Goal: Task Accomplishment & Management: Complete application form

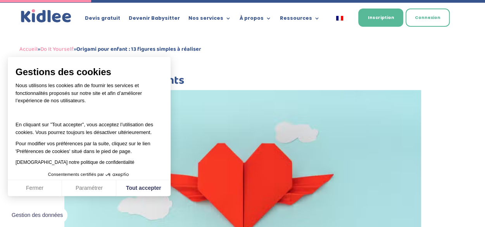
scroll to position [660, 0]
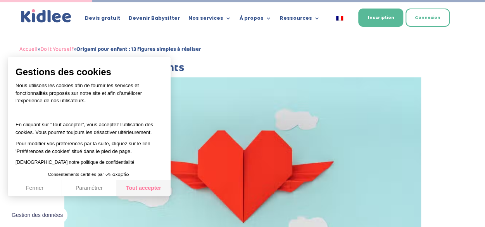
click at [154, 183] on button "Tout accepter" at bounding box center [143, 188] width 54 height 16
checkbox input "true"
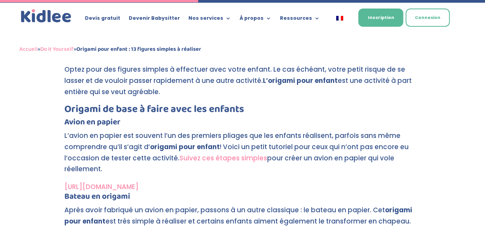
scroll to position [1436, 0]
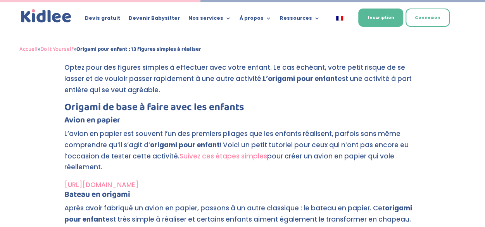
click at [206, 156] on link "Suivez ces étapes simples" at bounding box center [224, 156] width 88 height 9
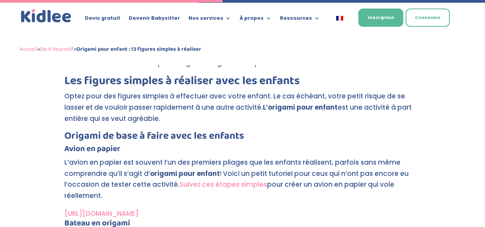
scroll to position [1607, 0]
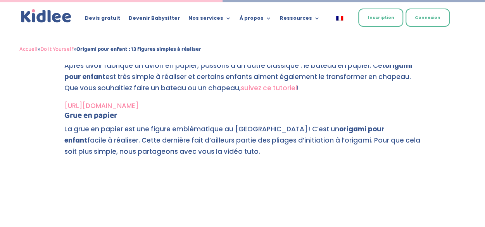
click at [387, 21] on link "Inscription" at bounding box center [381, 18] width 45 height 18
